Goal: Navigation & Orientation: Find specific page/section

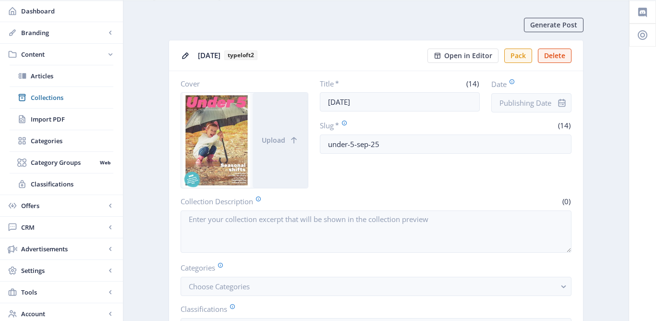
scroll to position [35, 0]
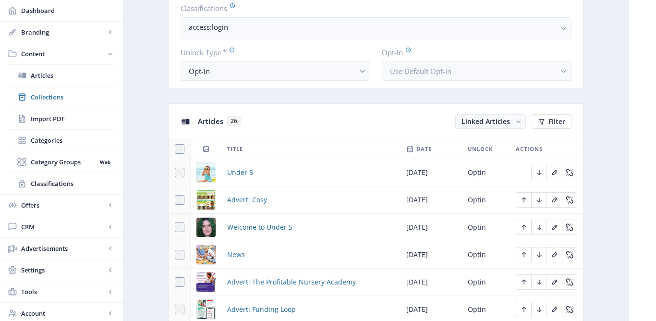
scroll to position [326, 0]
